Goal: Check status

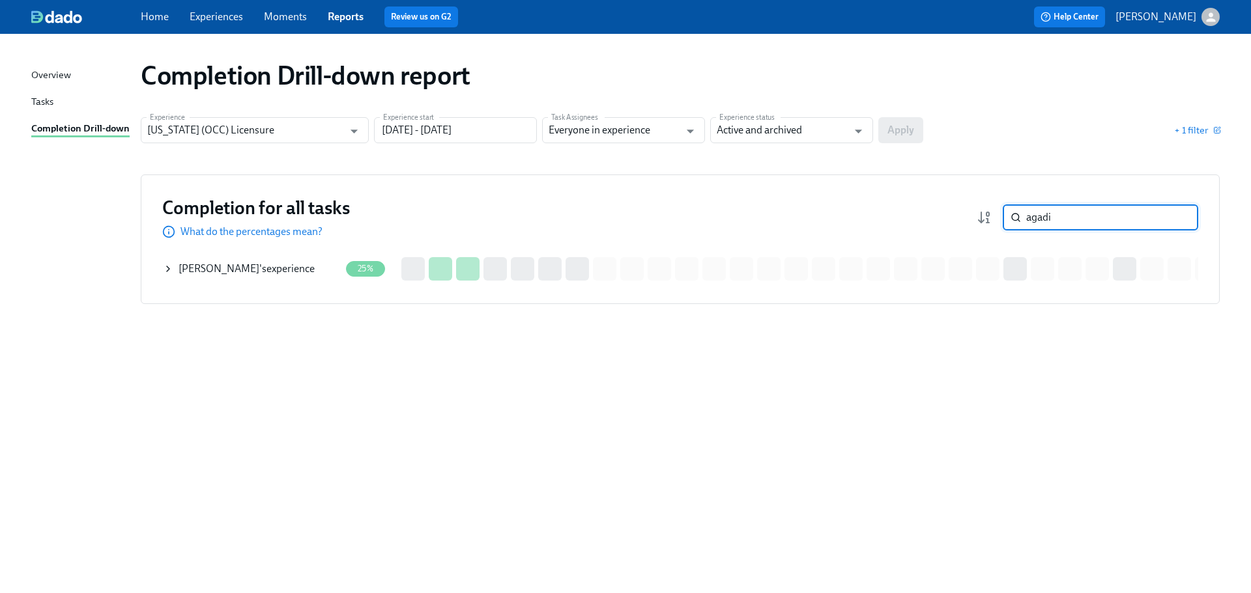
scroll to position [0, 296]
click at [1071, 213] on input "agadi" at bounding box center [1112, 218] width 172 height 26
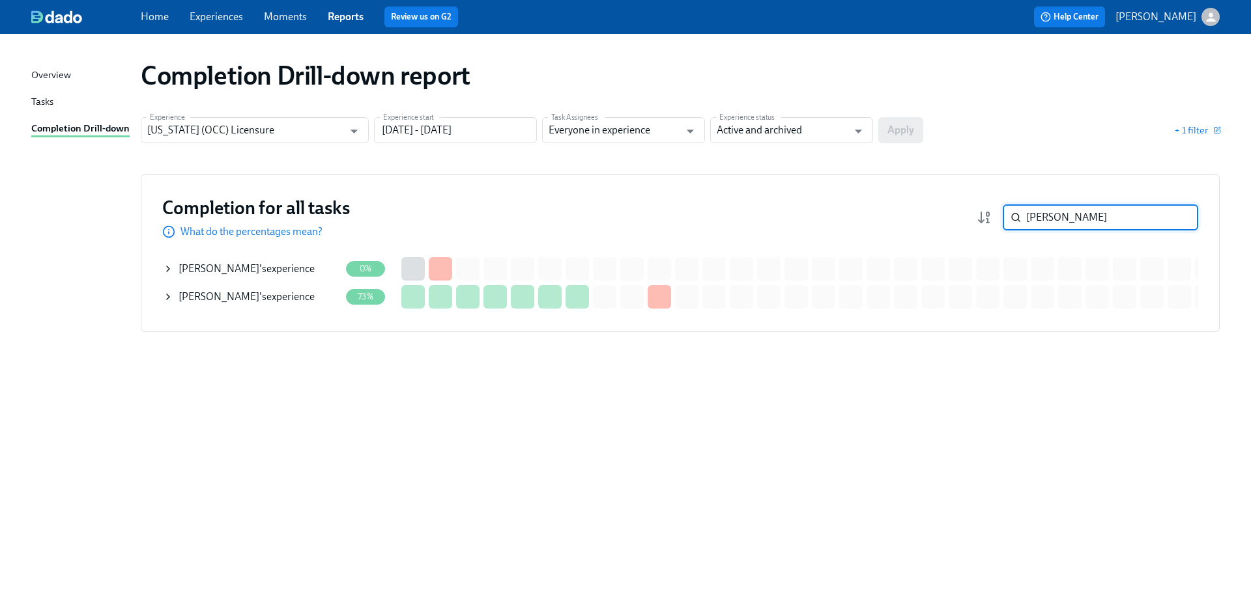
type input "[PERSON_NAME]"
click at [263, 301] on div "[PERSON_NAME] 's experience" at bounding box center [247, 297] width 136 height 14
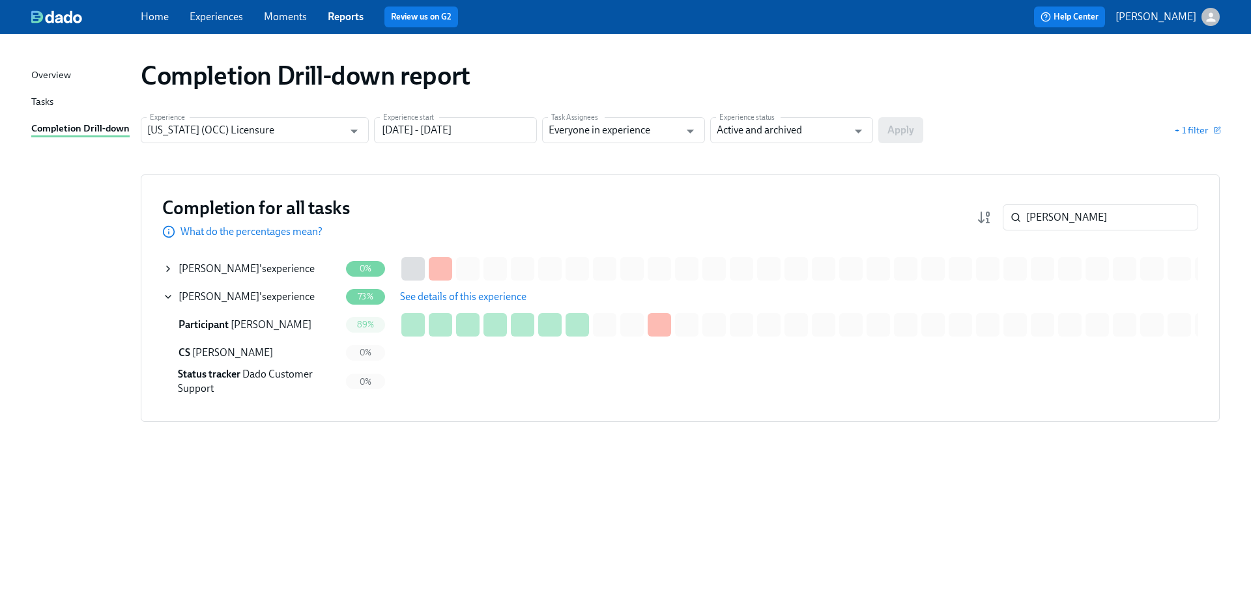
click at [431, 309] on button "See details of this experience" at bounding box center [463, 297] width 145 height 26
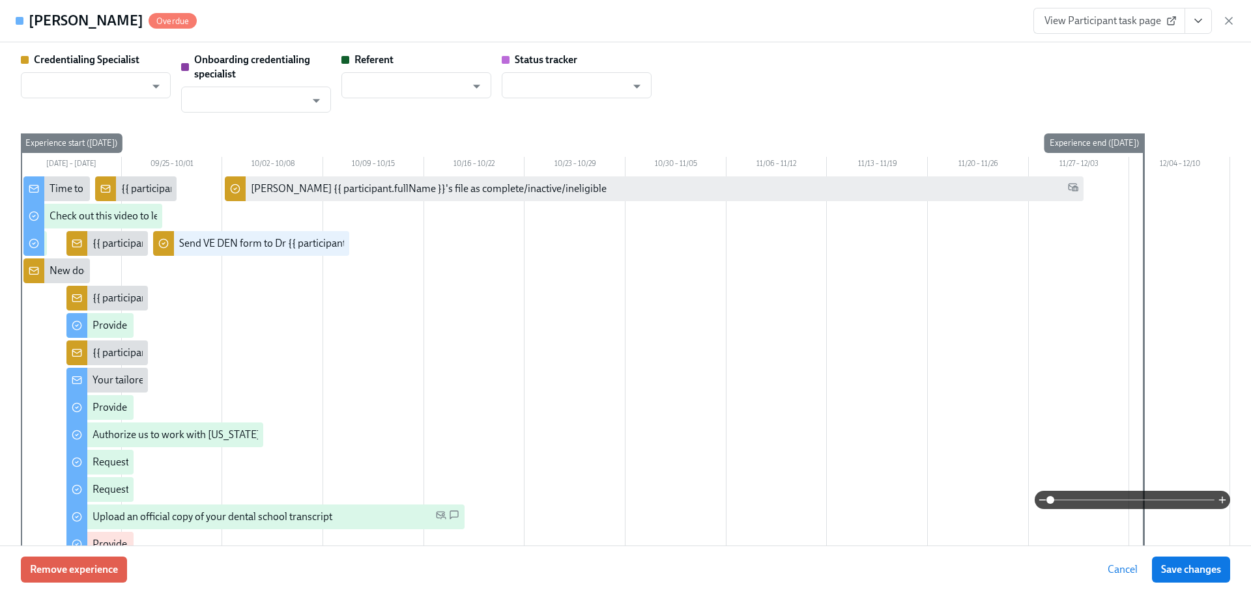
type input "[PERSON_NAME]"
type input "Dado Customer Support"
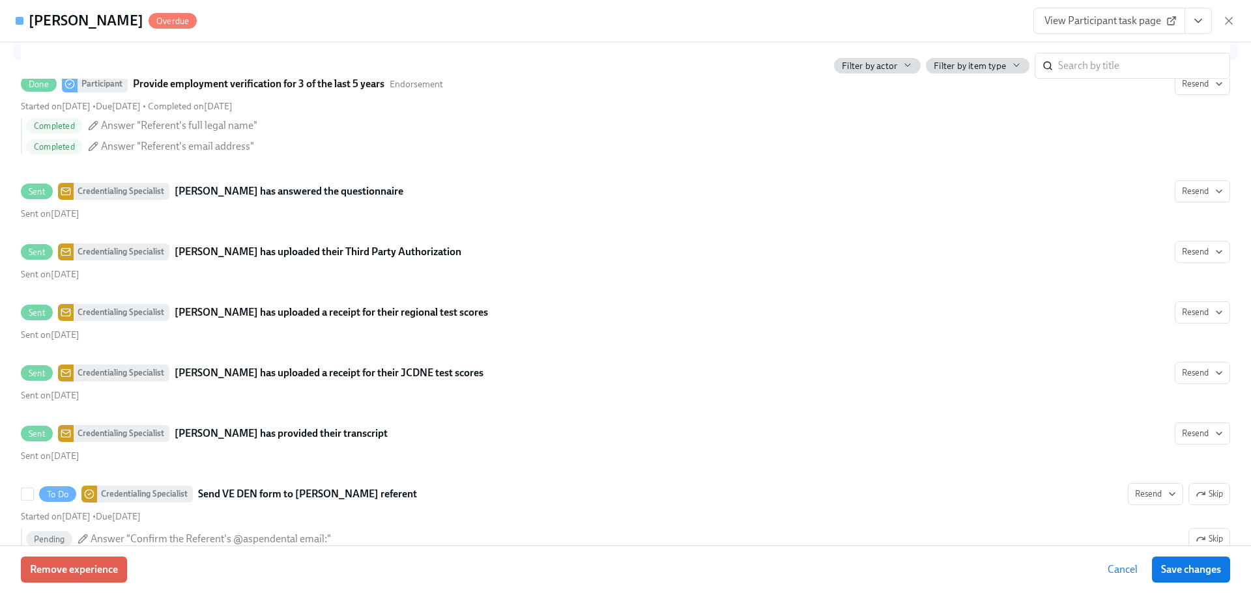
scroll to position [2451, 0]
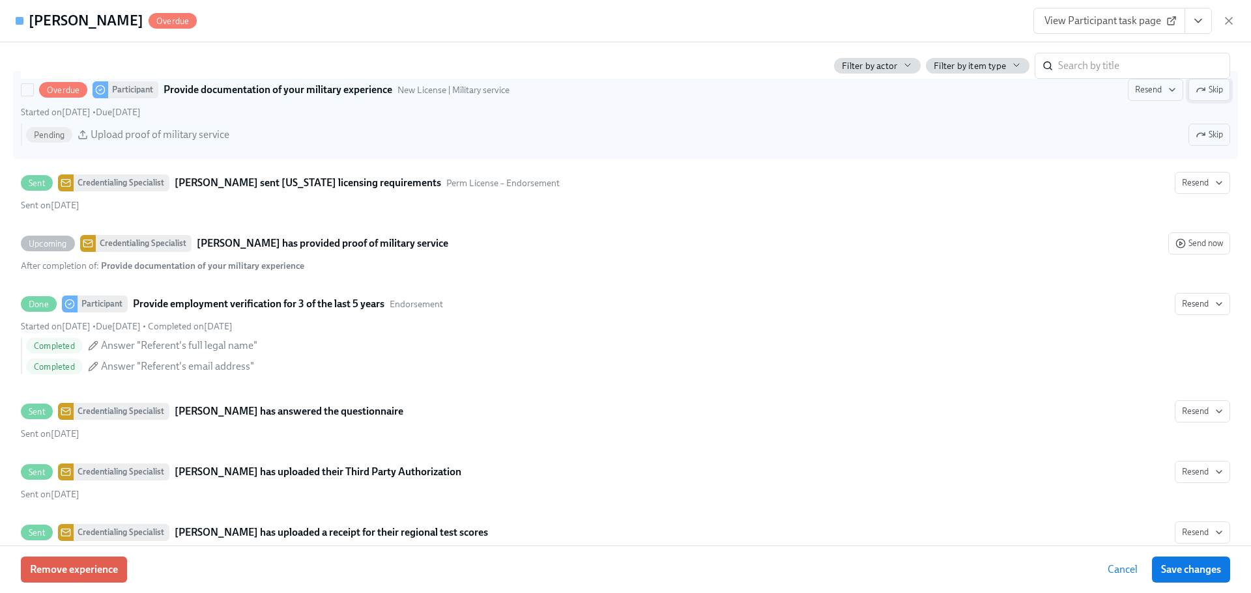
click at [1202, 96] on span "Skip" at bounding box center [1208, 89] width 27 height 13
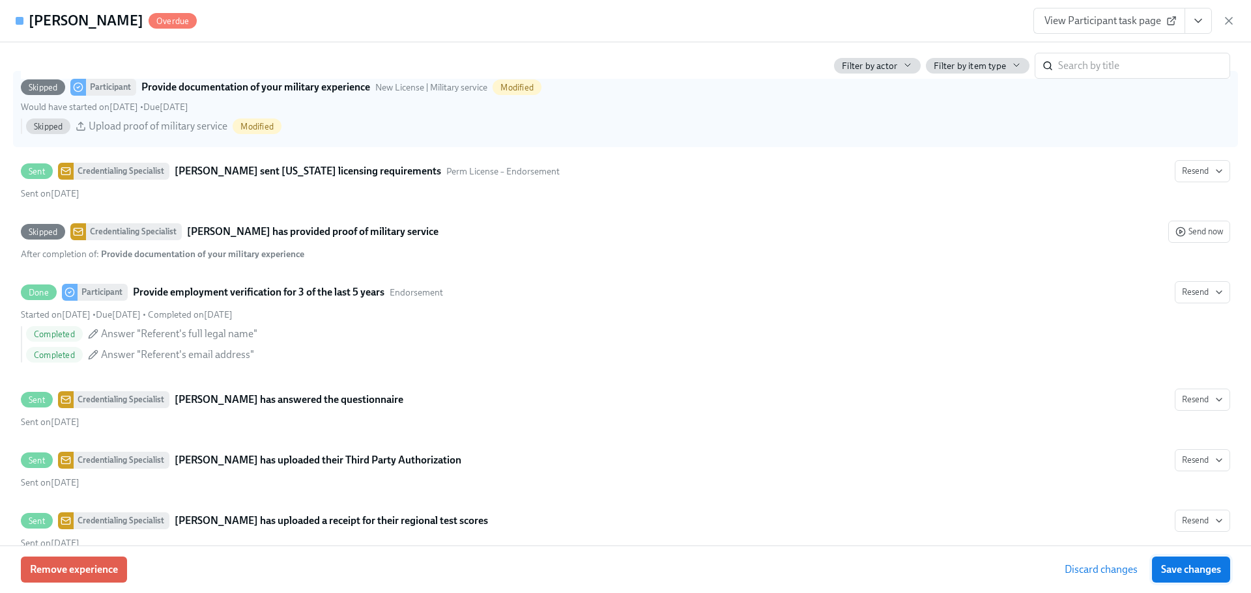
click at [1202, 577] on button "Save changes" at bounding box center [1191, 570] width 78 height 26
